Goal: Transaction & Acquisition: Purchase product/service

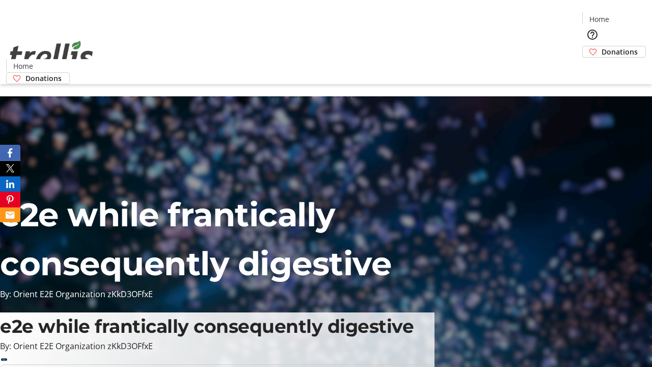
click at [602, 46] on span "Donations" at bounding box center [620, 51] width 36 height 11
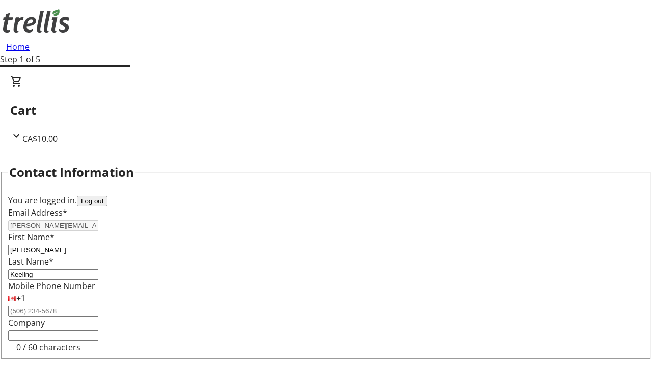
select select "CA"
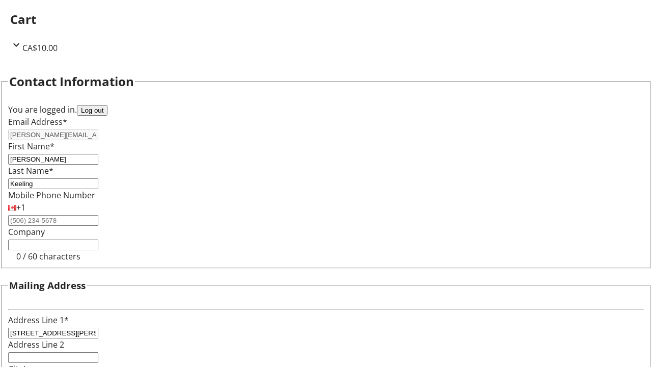
select select "BC"
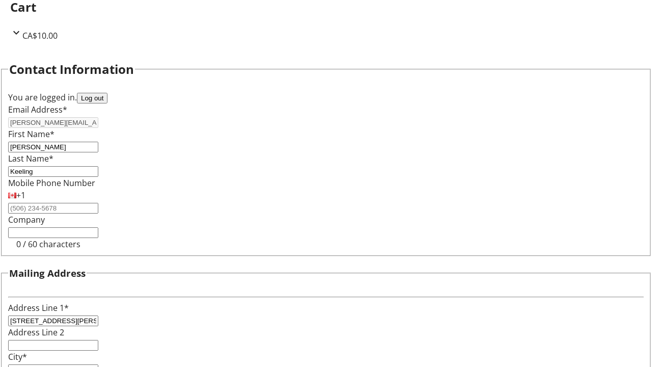
type input "Kelowna"
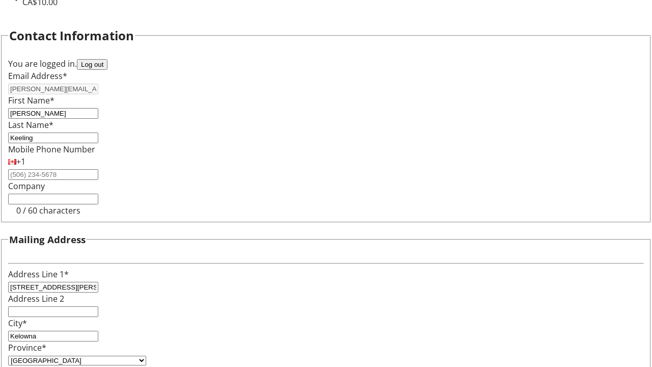
type input "V1Y 0C2"
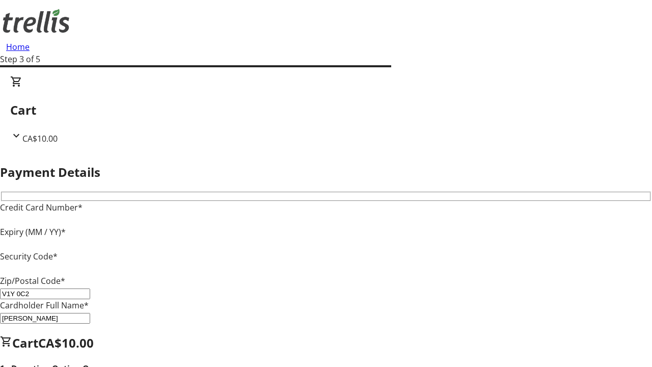
type input "V1Y 0C2"
